Goal: Find specific page/section: Find specific page/section

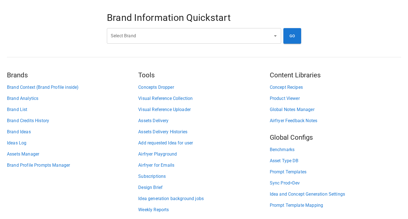
scroll to position [26, 0]
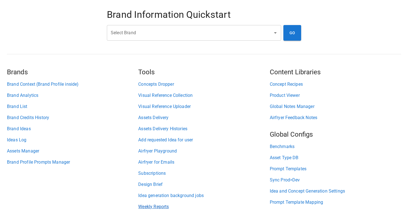
click at [162, 206] on link "Weekly Reports" at bounding box center [203, 206] width 131 height 7
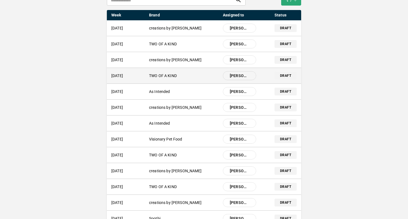
scroll to position [58, 0]
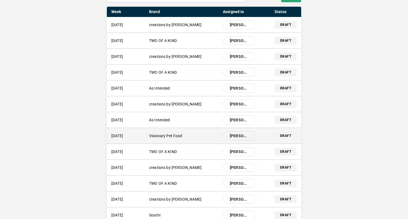
click at [178, 141] on div "[DATE] Visionary Pet Food [PERSON_NAME] draft" at bounding box center [204, 136] width 194 height 16
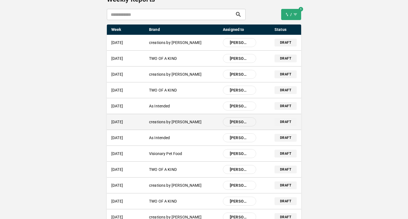
scroll to position [39, 0]
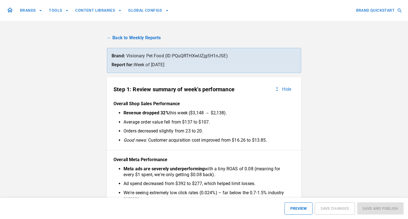
click at [118, 38] on link "← Back to Weekly Reports" at bounding box center [204, 37] width 194 height 7
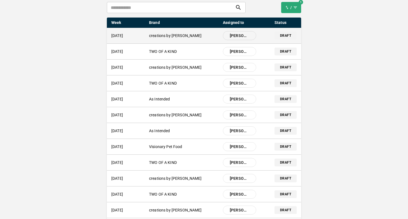
scroll to position [46, 0]
